Goal: Information Seeking & Learning: Learn about a topic

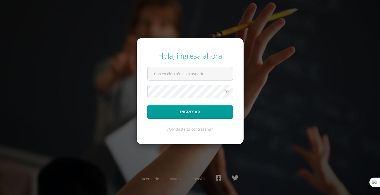
type input "[EMAIL_ADDRESS][DOMAIN_NAME]"
drag, startPoint x: 194, startPoint y: 105, endPoint x: 189, endPoint y: 103, distance: 5.3
click at [192, 104] on form "Hola, ingresa ahora [EMAIL_ADDRESS][DOMAIN_NAME] Ingresar ¿Olvidaste tu contras…" at bounding box center [190, 91] width 107 height 106
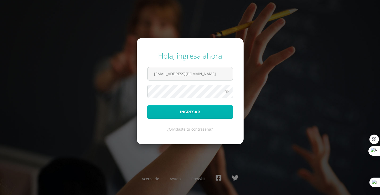
click at [201, 116] on button "Ingresar" at bounding box center [190, 111] width 86 height 13
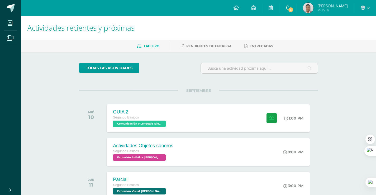
click at [288, 5] on span at bounding box center [288, 8] width 4 height 6
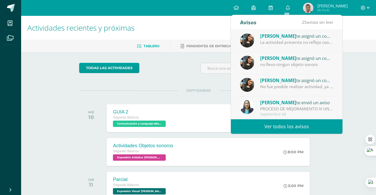
click at [187, 74] on div "todas las Actividades" at bounding box center [198, 70] width 243 height 15
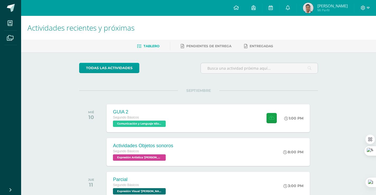
click at [151, 92] on div "SEPTIEMBRE MIÉ 10 GUIA 2 Segundo Básicos Comunicación y Lenguaje Idioma Extranj…" at bounding box center [198, 111] width 239 height 42
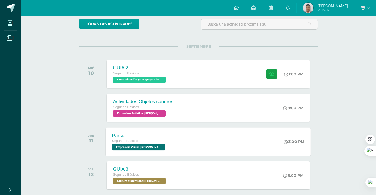
scroll to position [85, 0]
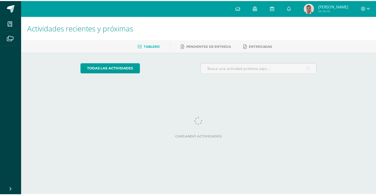
scroll to position [0, 2]
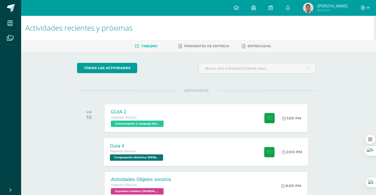
click at [173, 151] on div "Guía 4 Segundo Básicos Computación Robótica 'Newton' 2:00 PM Guía 4 Computación…" at bounding box center [206, 152] width 205 height 28
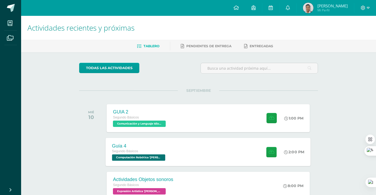
scroll to position [0, 0]
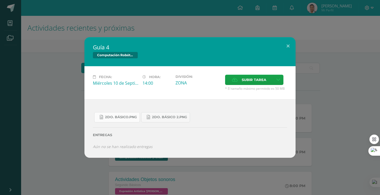
click at [118, 117] on span "2do. Básico.png" at bounding box center [121, 117] width 32 height 4
click at [165, 117] on span "2do. Básico 2.png" at bounding box center [169, 117] width 35 height 4
click at [293, 36] on div "Guía 4 Computación Robótica Fecha: Miércoles 10 de Septiembre Hora: 14:00 Divis…" at bounding box center [190, 97] width 380 height 195
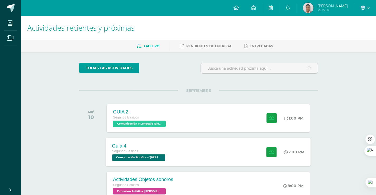
click at [157, 150] on div "Segundo Básicos" at bounding box center [139, 151] width 55 height 6
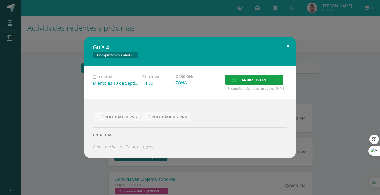
click at [291, 42] on button at bounding box center [287, 46] width 15 height 18
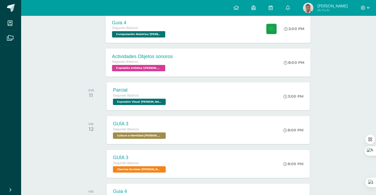
scroll to position [176, 0]
